Goal: Task Accomplishment & Management: Use online tool/utility

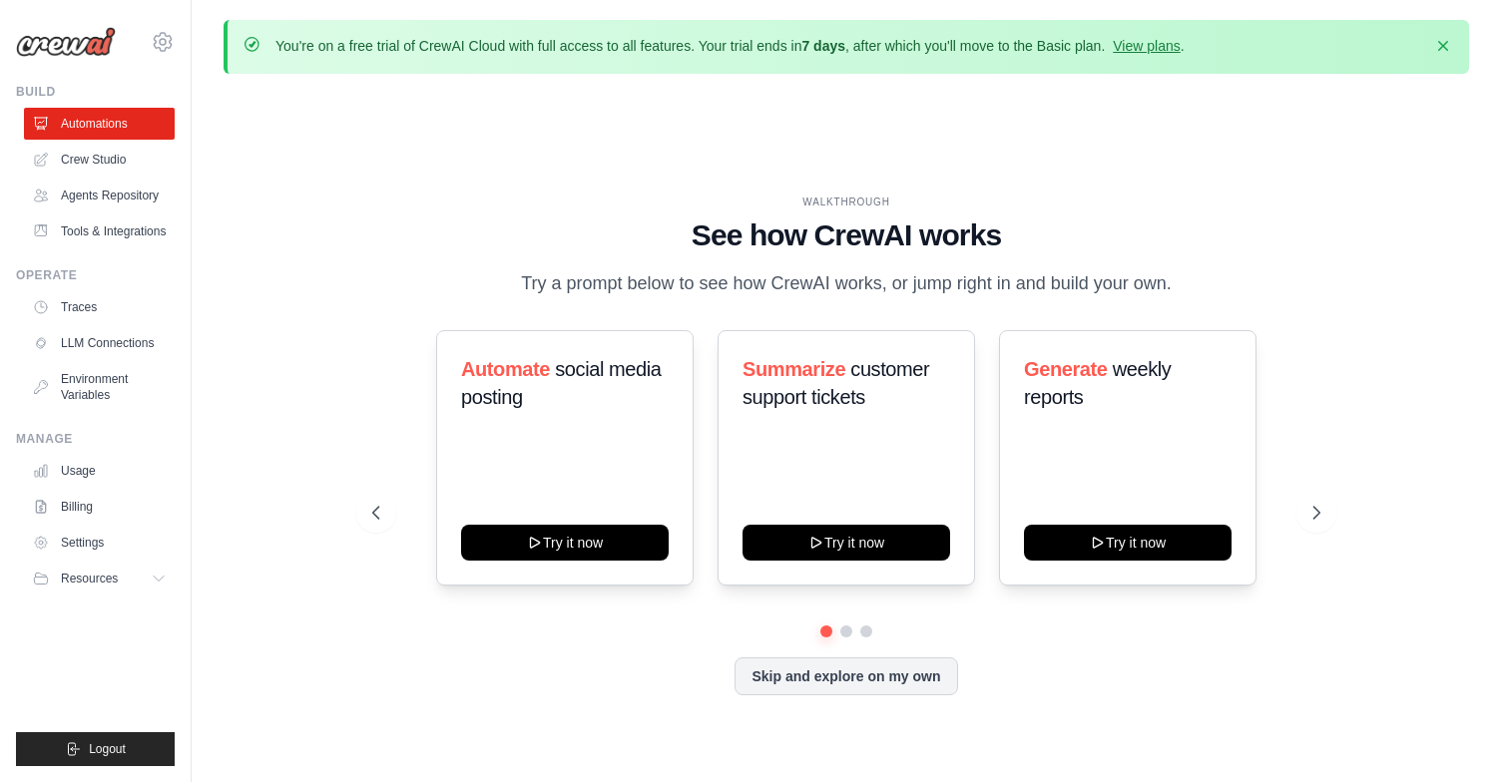
click at [704, 428] on div "Automate social media posting Try it now Summarize customer support tickets Try…" at bounding box center [846, 457] width 948 height 255
click at [280, 406] on div "WALKTHROUGH See how CrewAI works Try a prompt below to see how CrewAI works, or…" at bounding box center [845, 461] width 1245 height 742
click at [59, 154] on link "Crew Studio" at bounding box center [101, 160] width 151 height 32
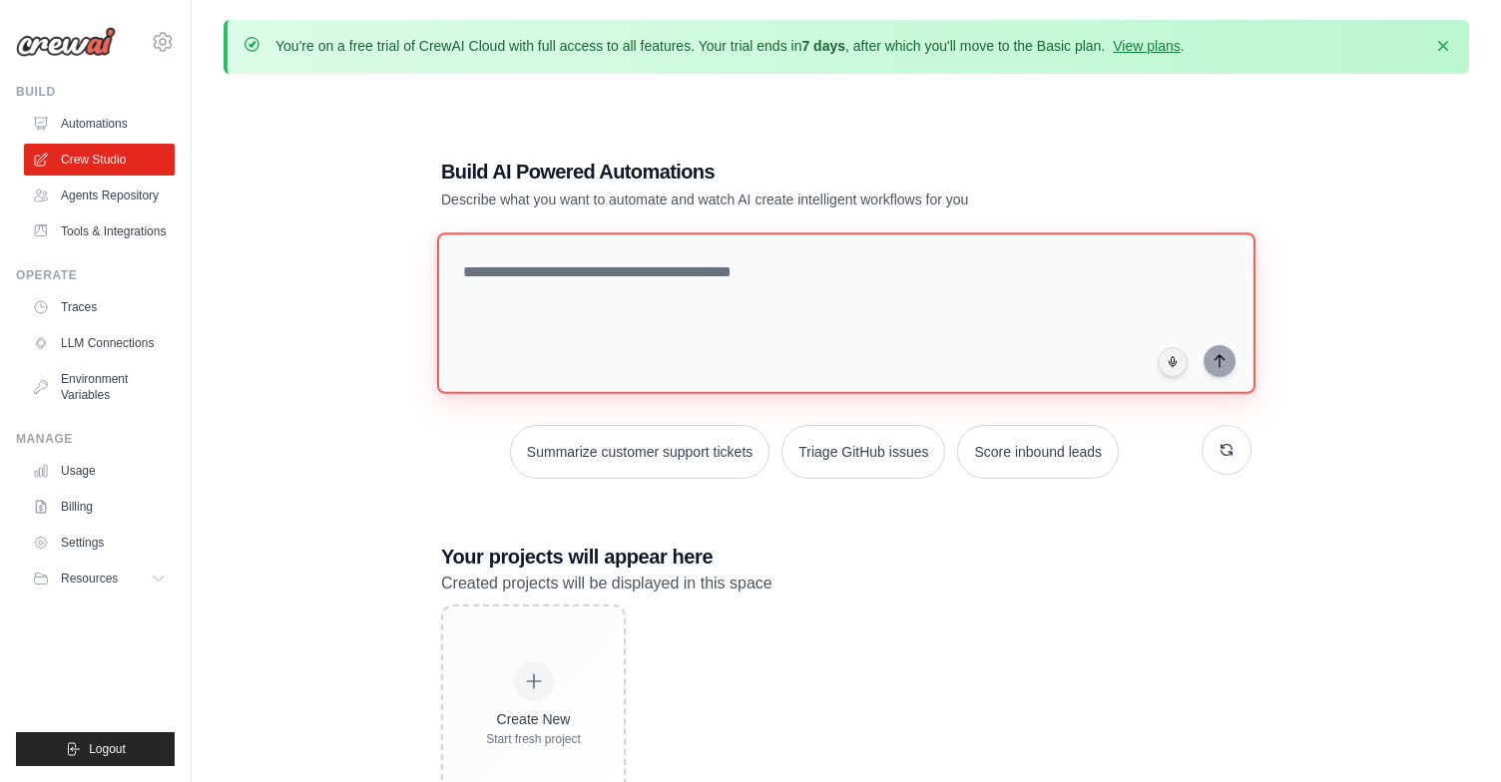
click at [506, 316] on textarea at bounding box center [846, 313] width 818 height 162
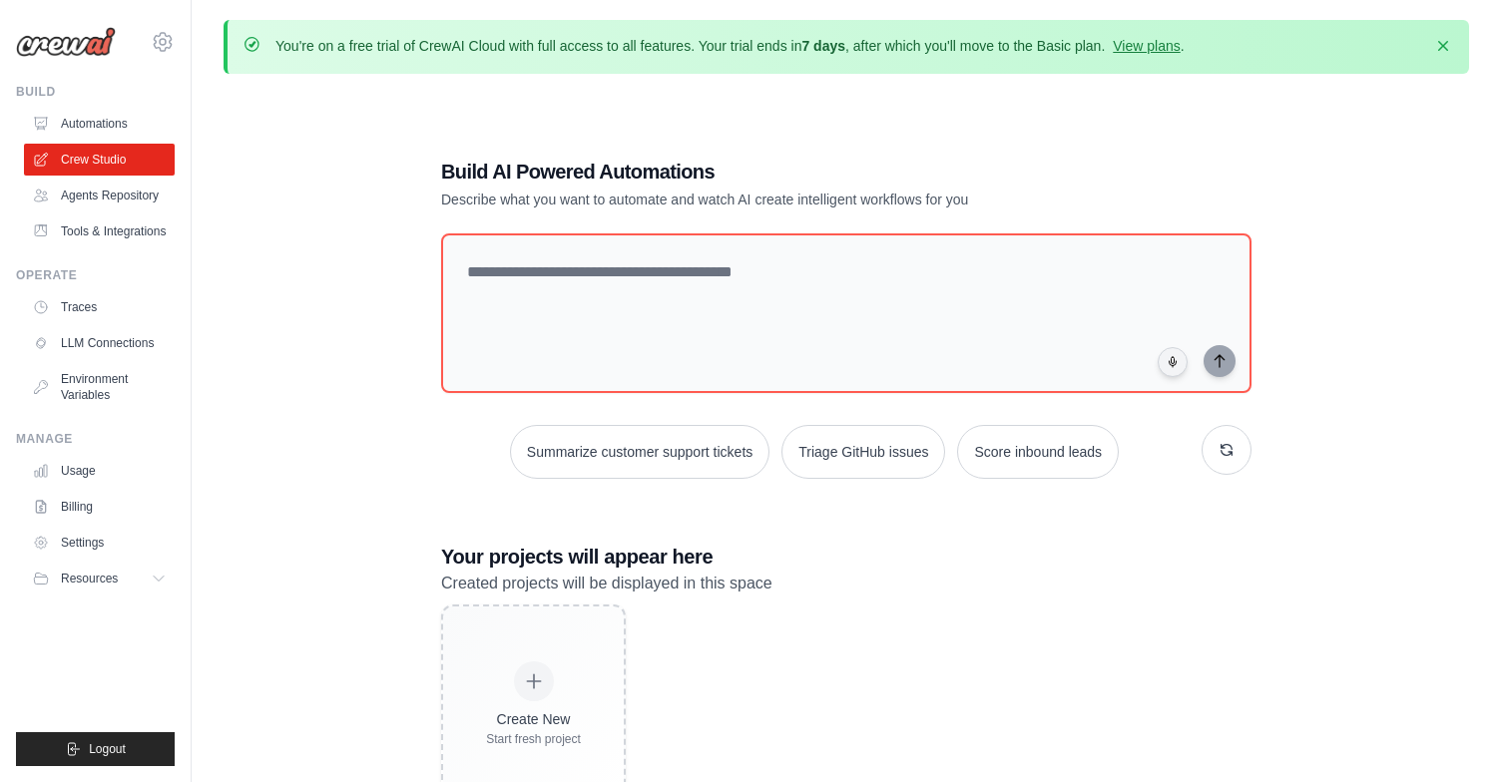
click at [368, 337] on div "Build AI Powered Automations Describe what you want to automate and watch AI cr…" at bounding box center [845, 481] width 1245 height 782
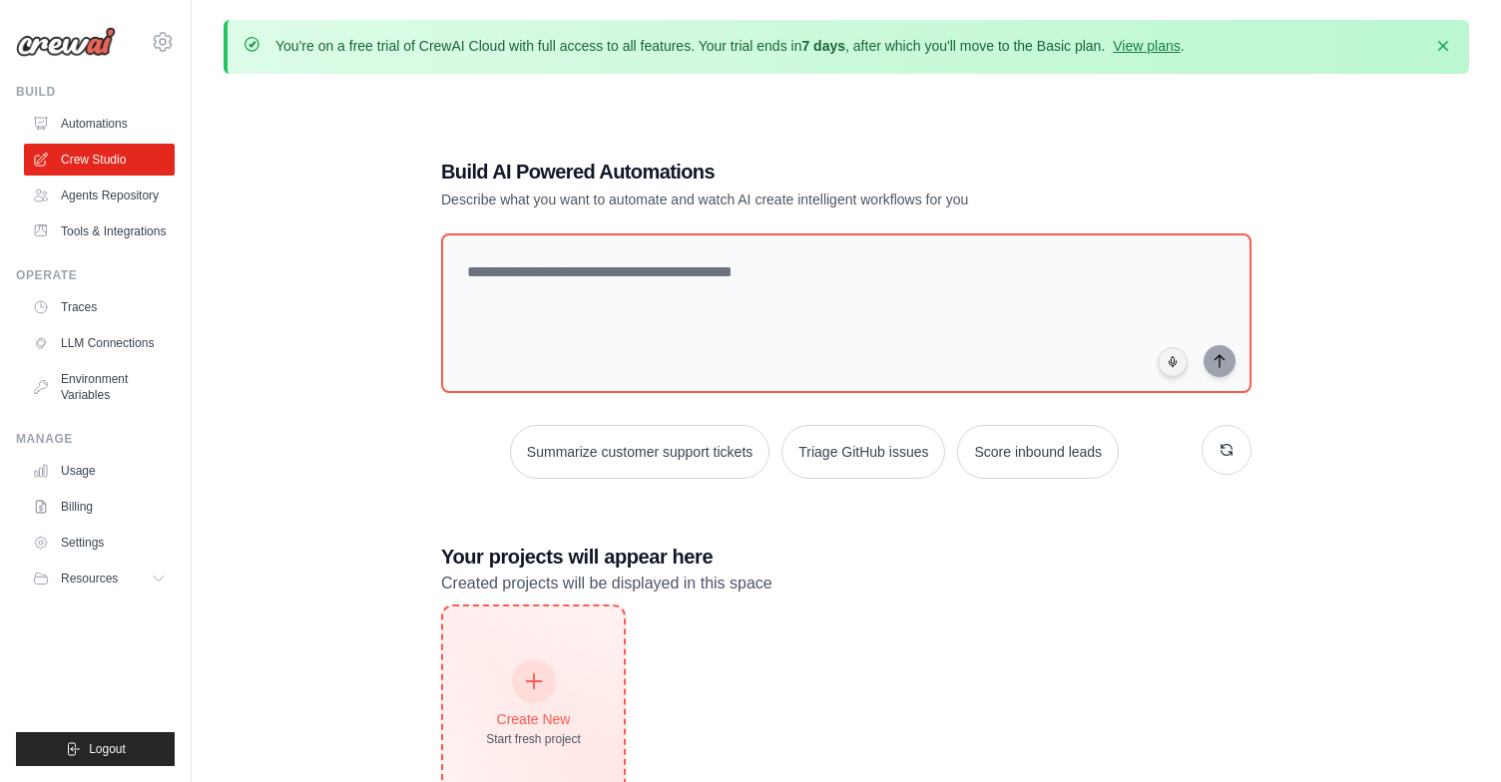
click at [502, 662] on div "Create New Start fresh project" at bounding box center [533, 705] width 95 height 86
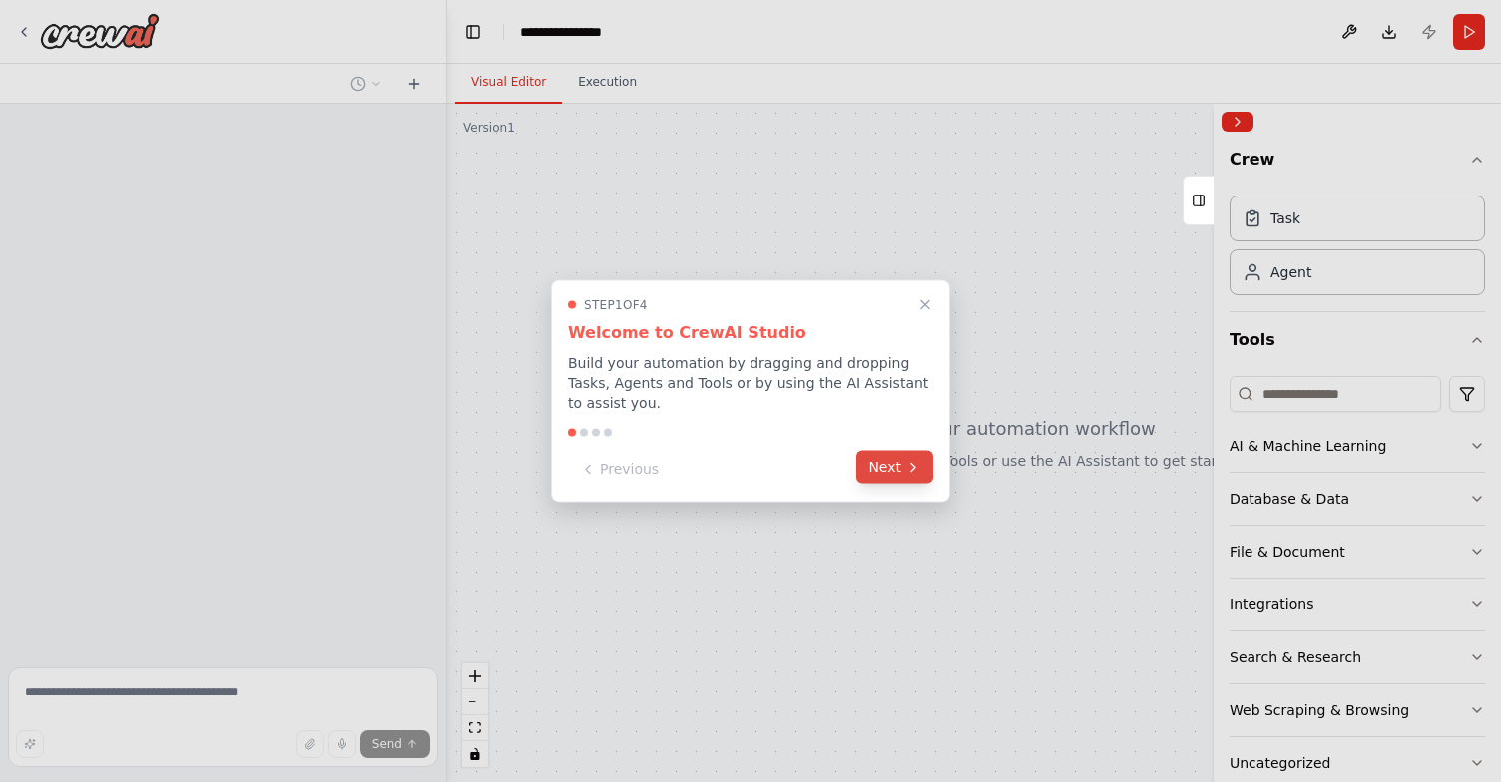
click at [895, 467] on button "Next" at bounding box center [894, 467] width 77 height 33
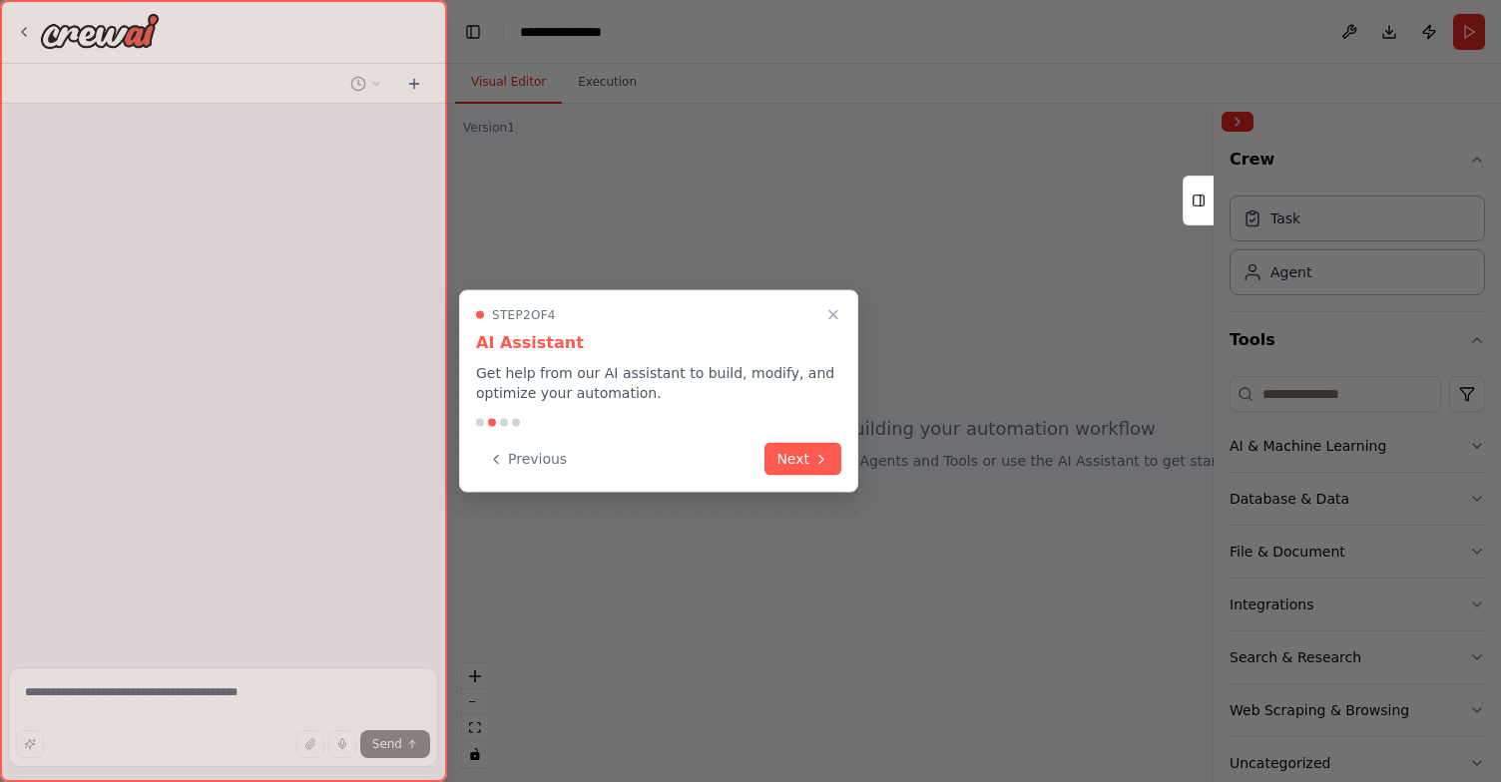
click at [895, 467] on div at bounding box center [750, 391] width 1501 height 782
click at [825, 463] on icon at bounding box center [821, 457] width 16 height 16
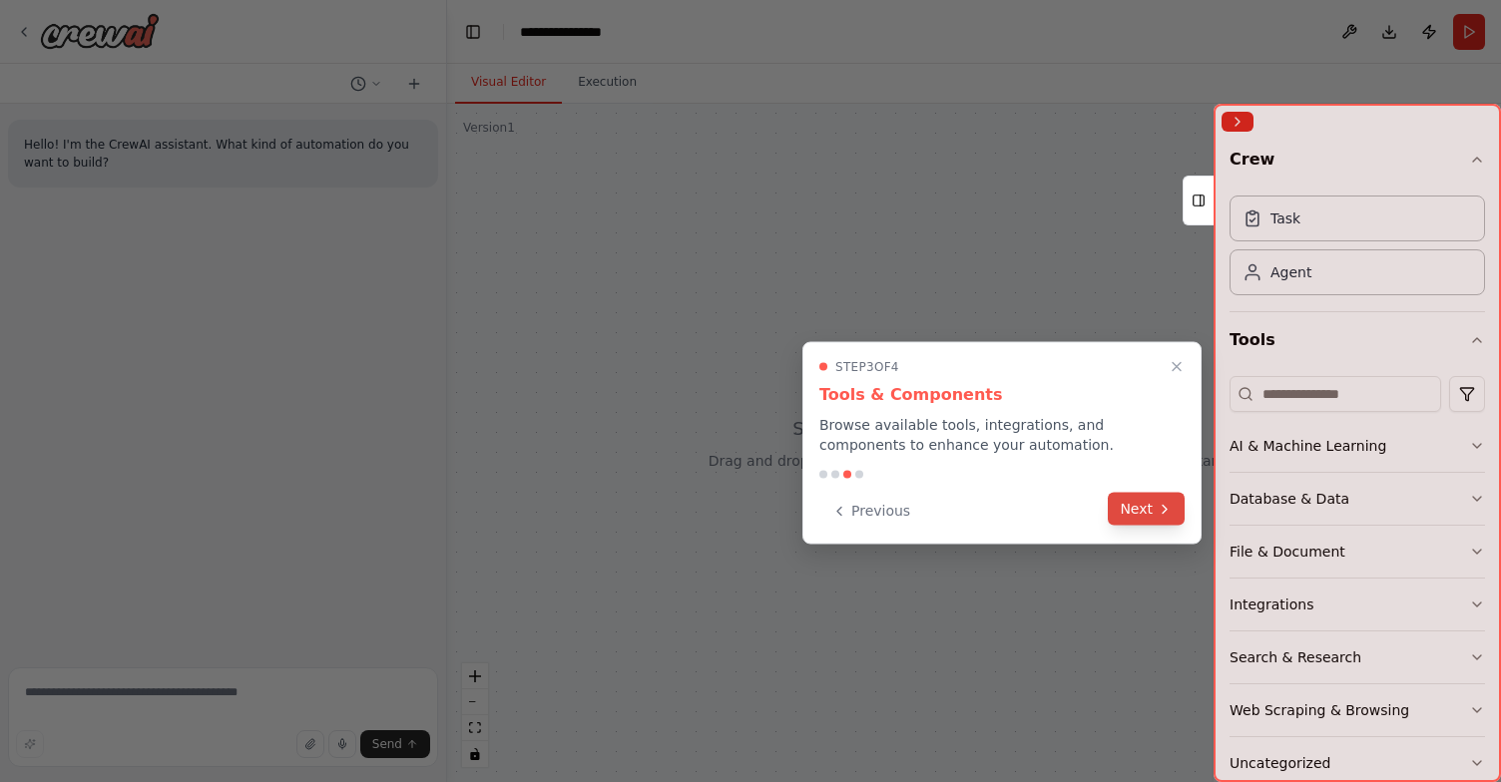
click at [1134, 521] on button "Next" at bounding box center [1146, 509] width 77 height 33
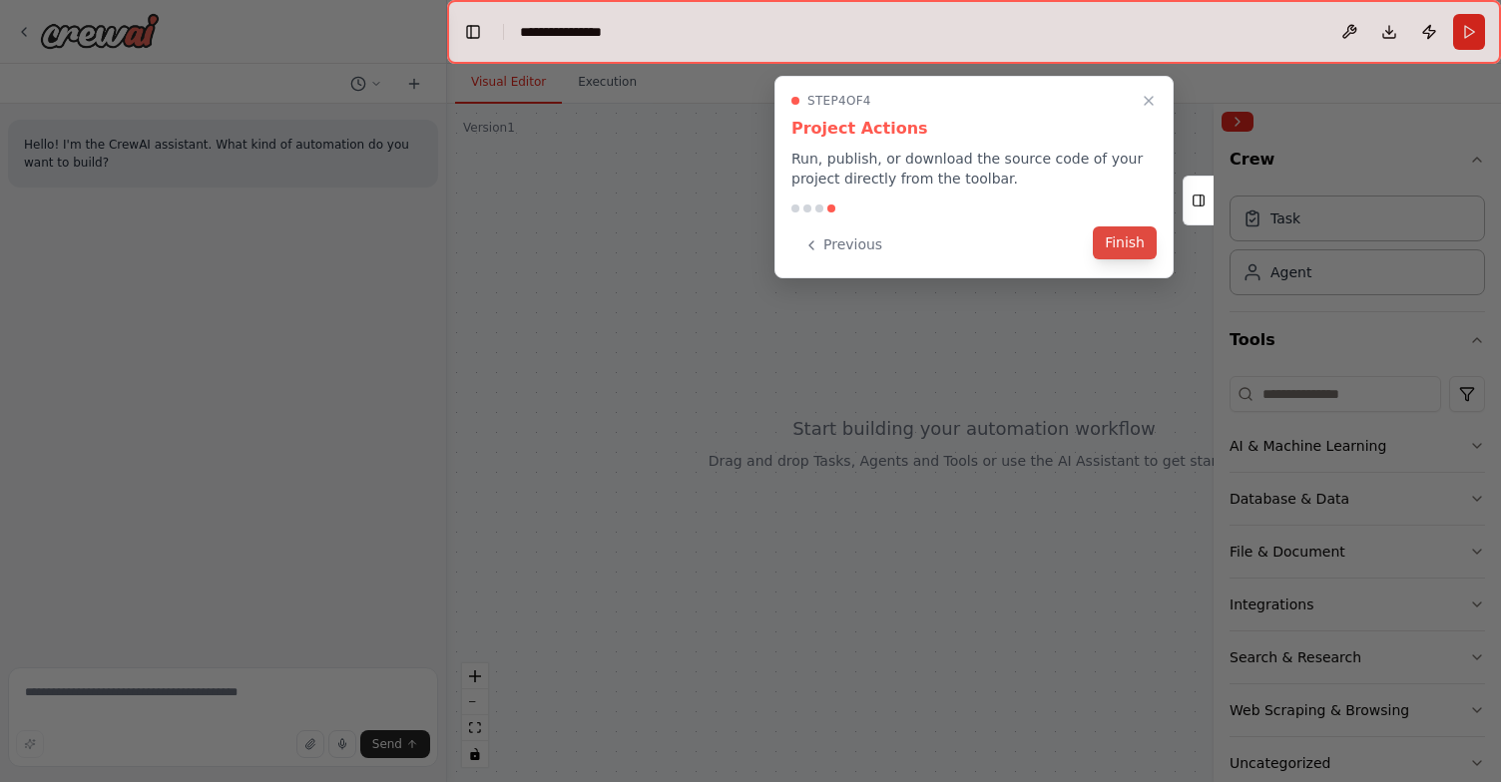
click at [1110, 244] on button "Finish" at bounding box center [1125, 242] width 64 height 33
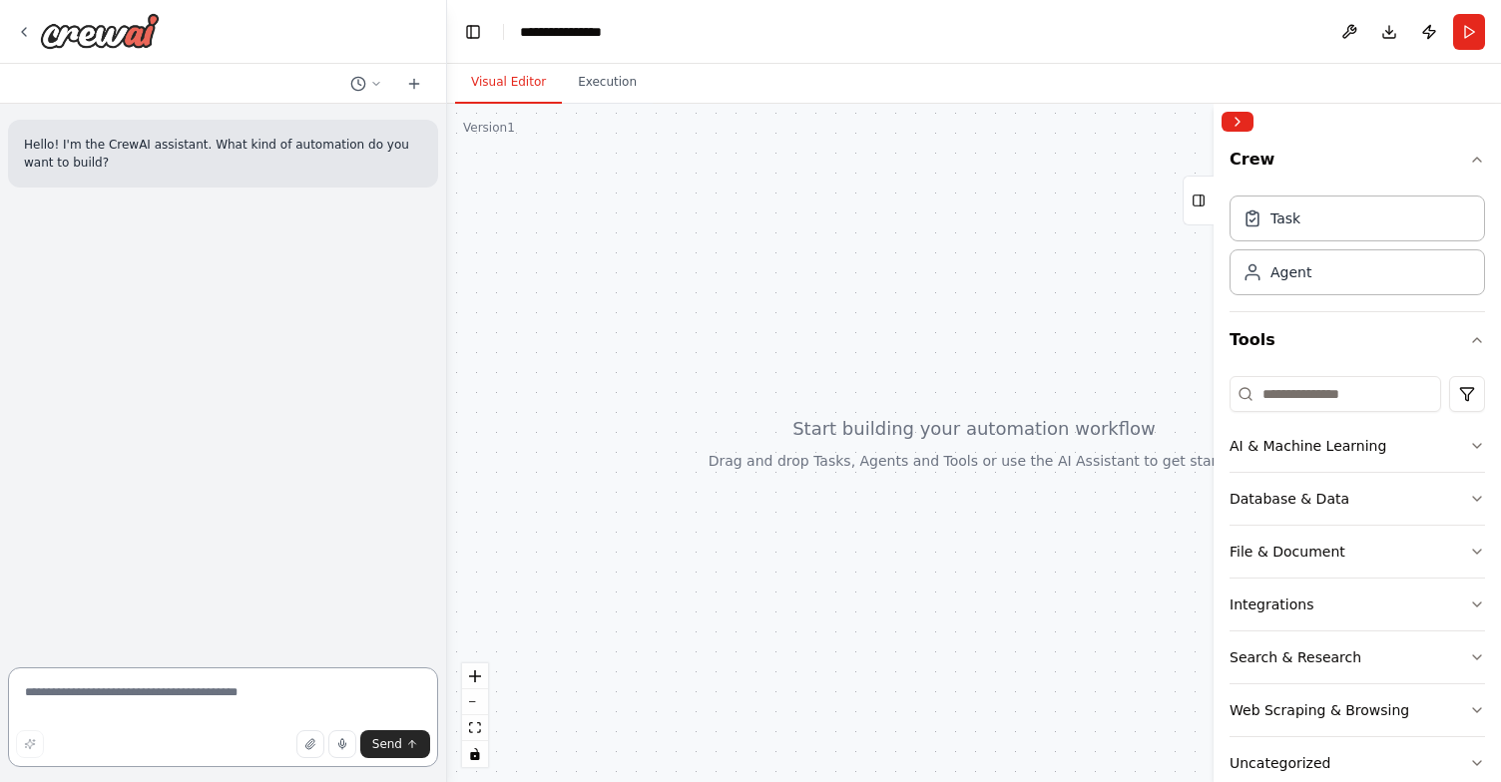
click at [195, 697] on textarea at bounding box center [223, 717] width 430 height 100
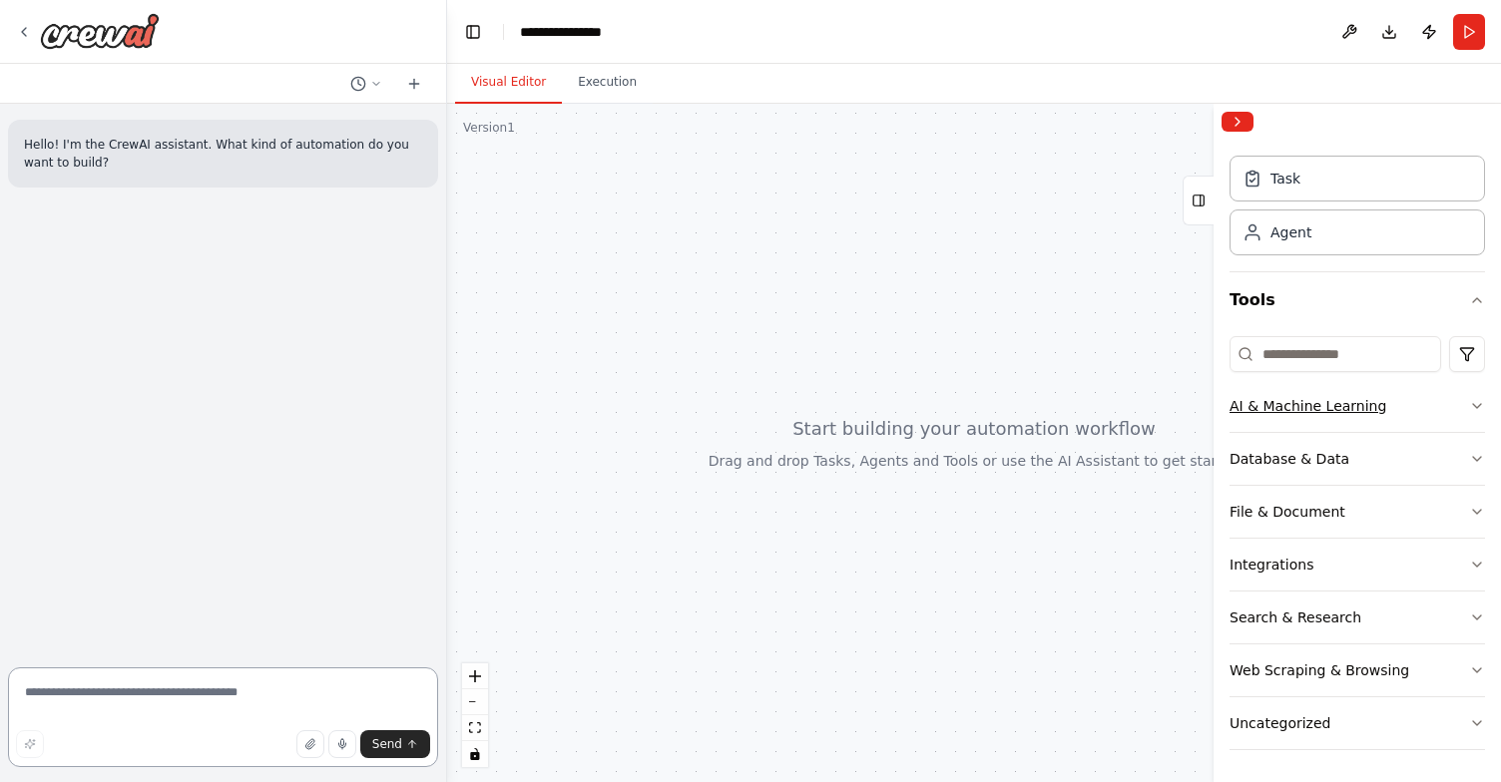
scroll to position [38, 0]
click at [1312, 195] on div "Task" at bounding box center [1356, 180] width 255 height 46
